Goal: Task Accomplishment & Management: Complete application form

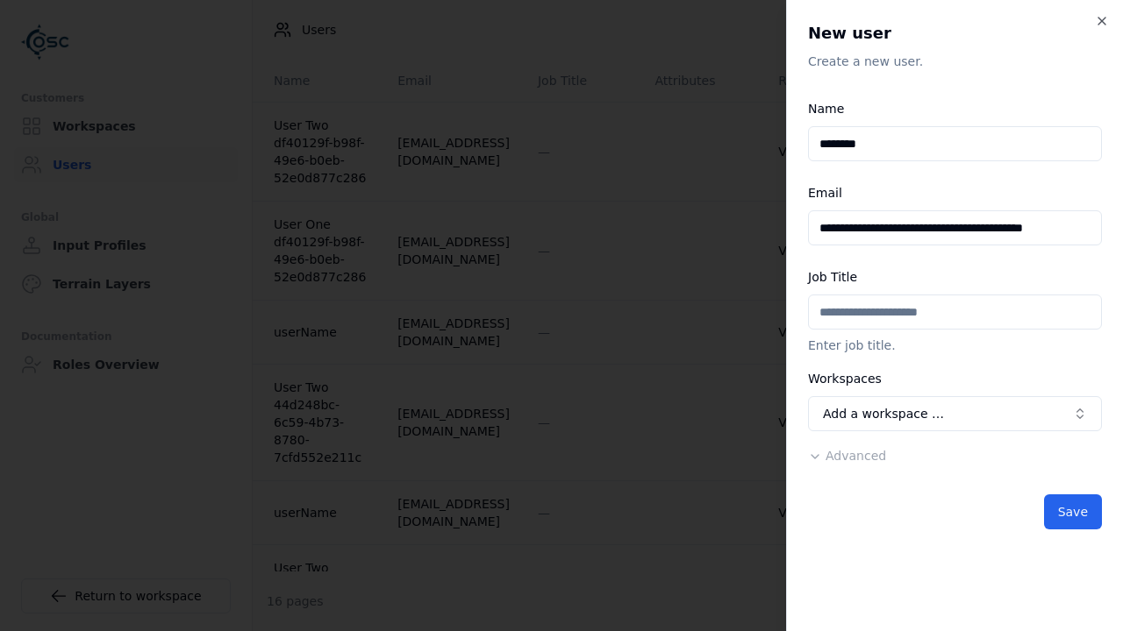
scroll to position [0, 27]
type input "**********"
click at [954, 414] on button "Add a workspace …" at bounding box center [955, 413] width 294 height 35
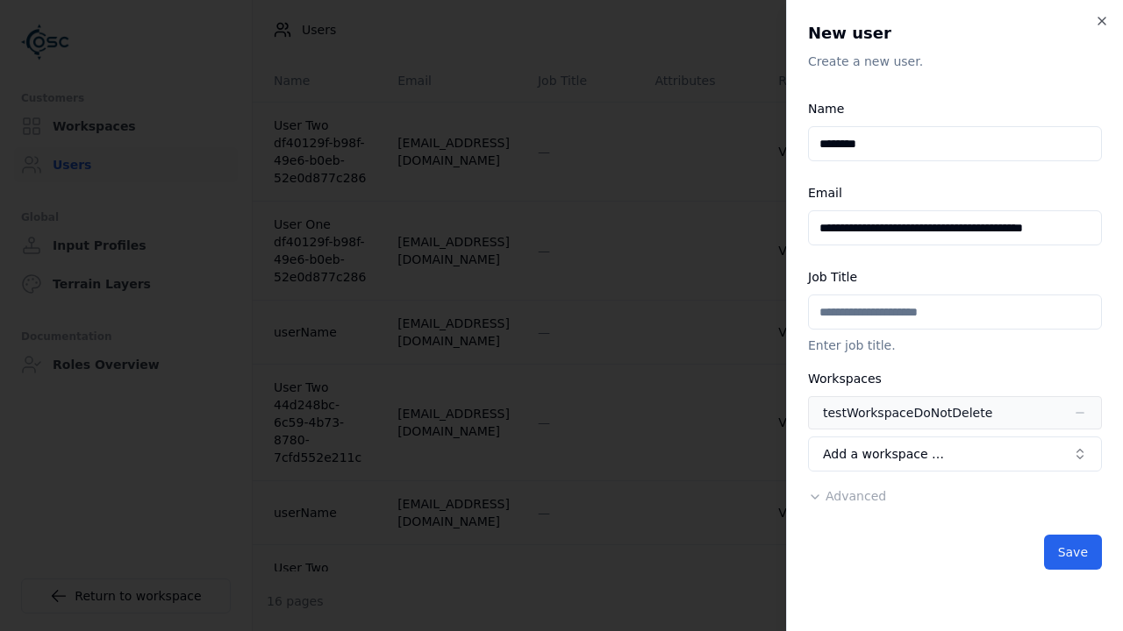
click at [843, 497] on span "Advanced" at bounding box center [855, 496] width 61 height 14
click at [0, 0] on button "Editor" at bounding box center [0, 0] width 0 height 0
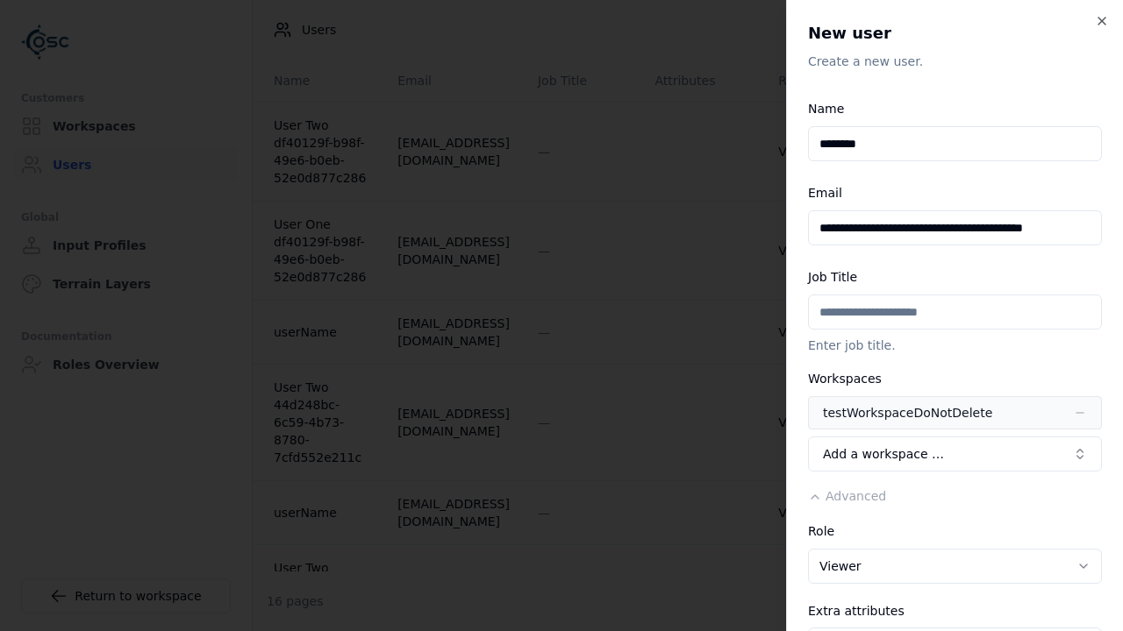
scroll to position [274, 0]
